Goal: Transaction & Acquisition: Download file/media

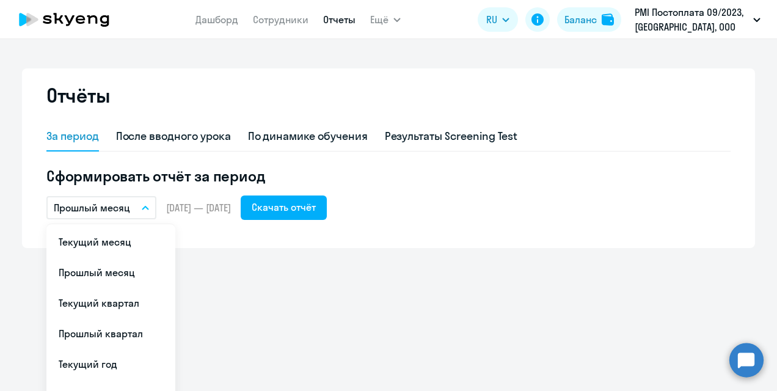
click at [145, 206] on button "Прошлый месяц" at bounding box center [101, 207] width 110 height 23
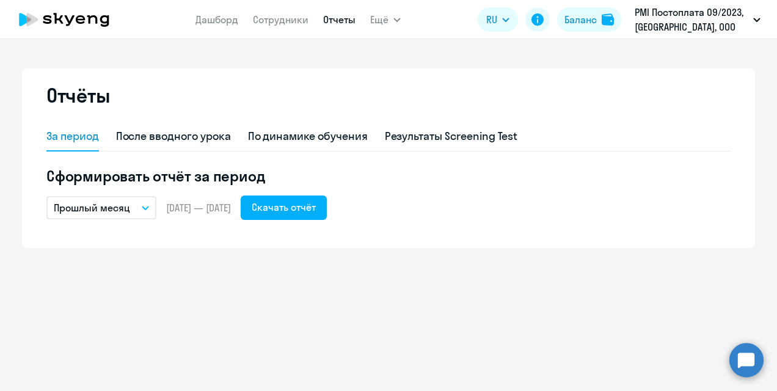
click at [145, 206] on icon "button" at bounding box center [145, 208] width 7 height 4
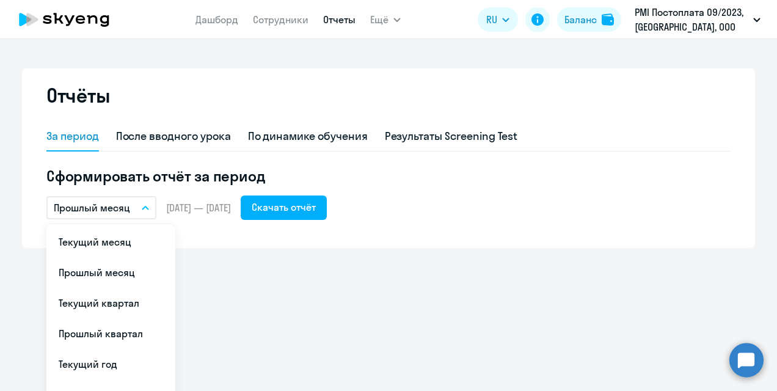
scroll to position [82, 0]
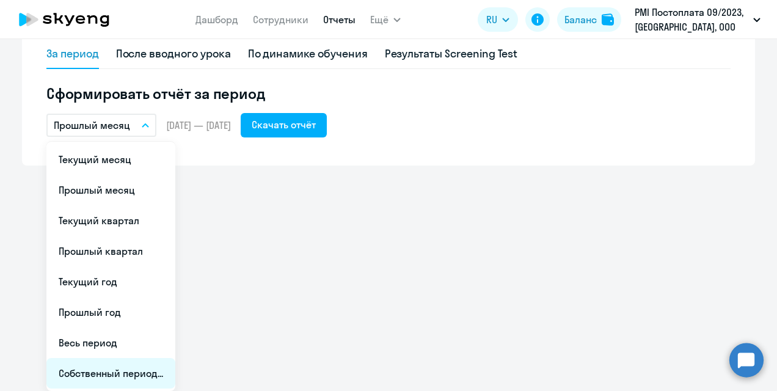
click at [114, 365] on li "Собственный период..." at bounding box center [110, 373] width 129 height 31
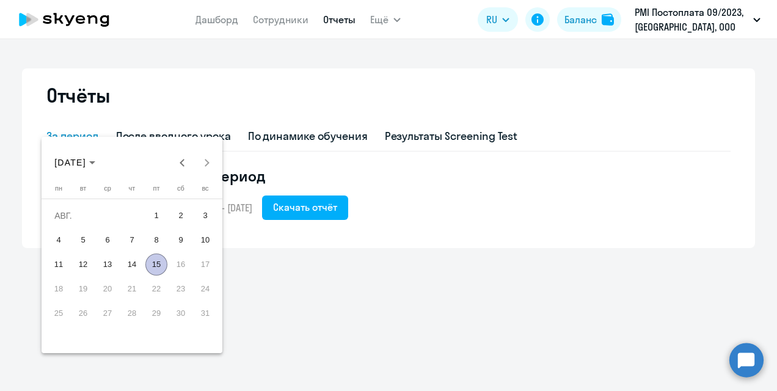
scroll to position [0, 0]
click at [181, 164] on span "Previous month" at bounding box center [182, 162] width 24 height 24
click at [213, 215] on span "1" at bounding box center [205, 215] width 22 height 22
click at [68, 332] on span "30" at bounding box center [59, 337] width 22 height 22
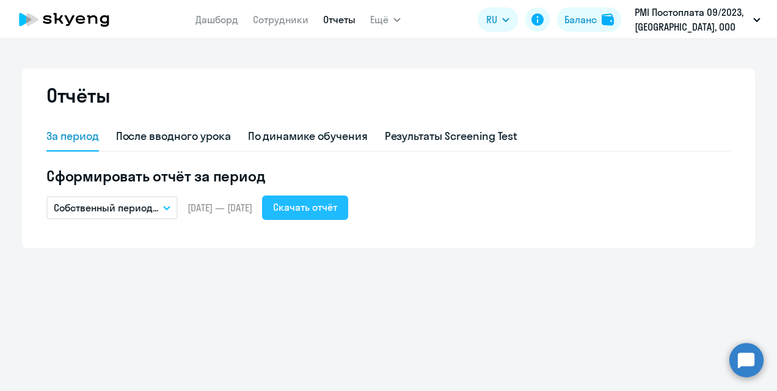
click at [337, 213] on div "Скачать отчёт" at bounding box center [305, 207] width 64 height 15
